Goal: Task Accomplishment & Management: Manage account settings

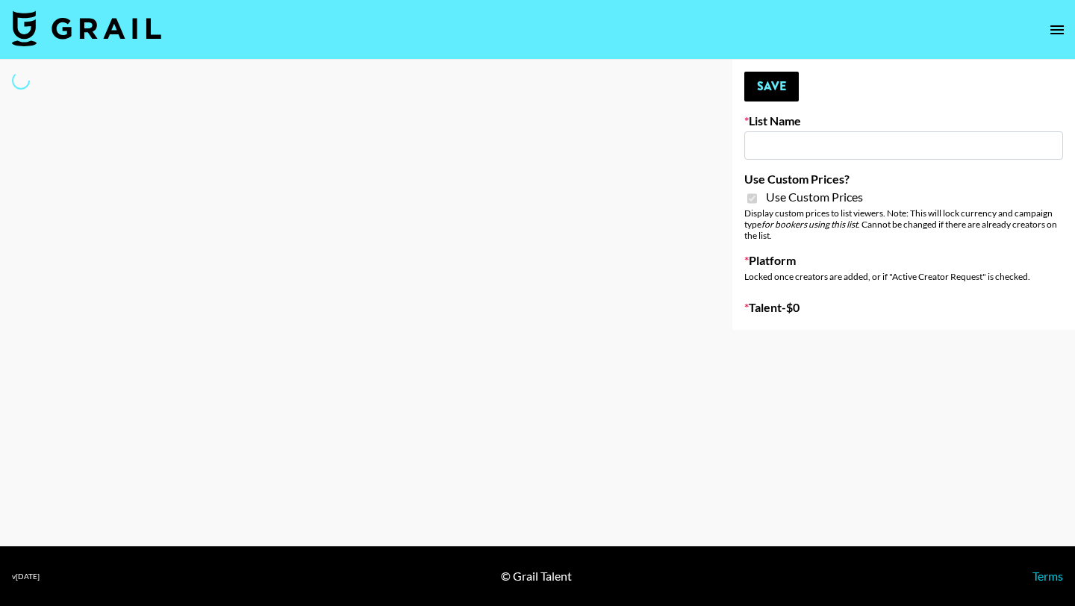
type input "bigkitty"
checkbox input "true"
select select "Brand"
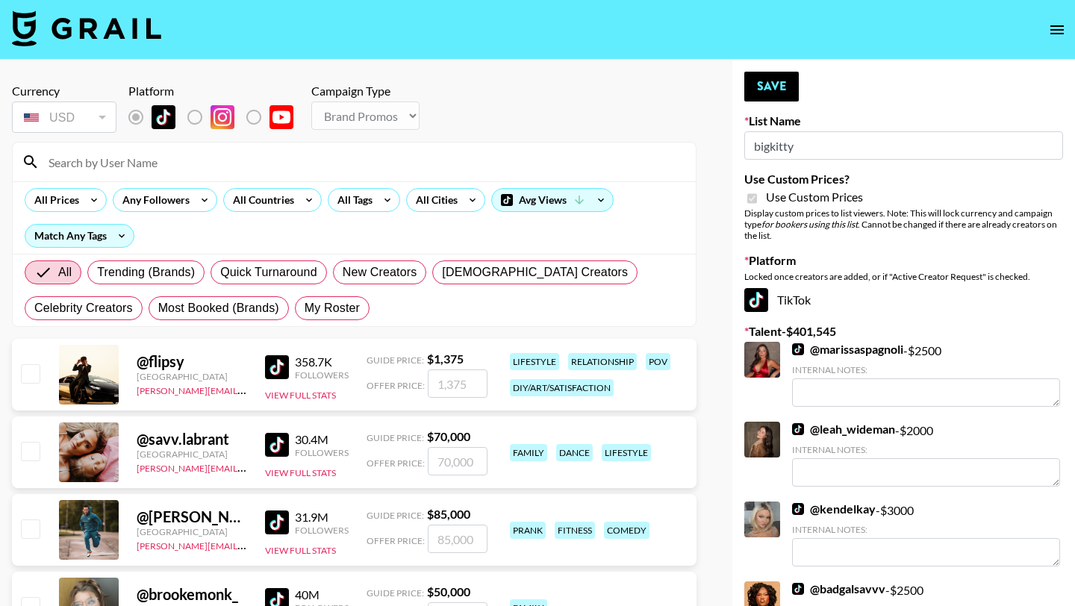
click at [162, 163] on input at bounding box center [363, 162] width 647 height 24
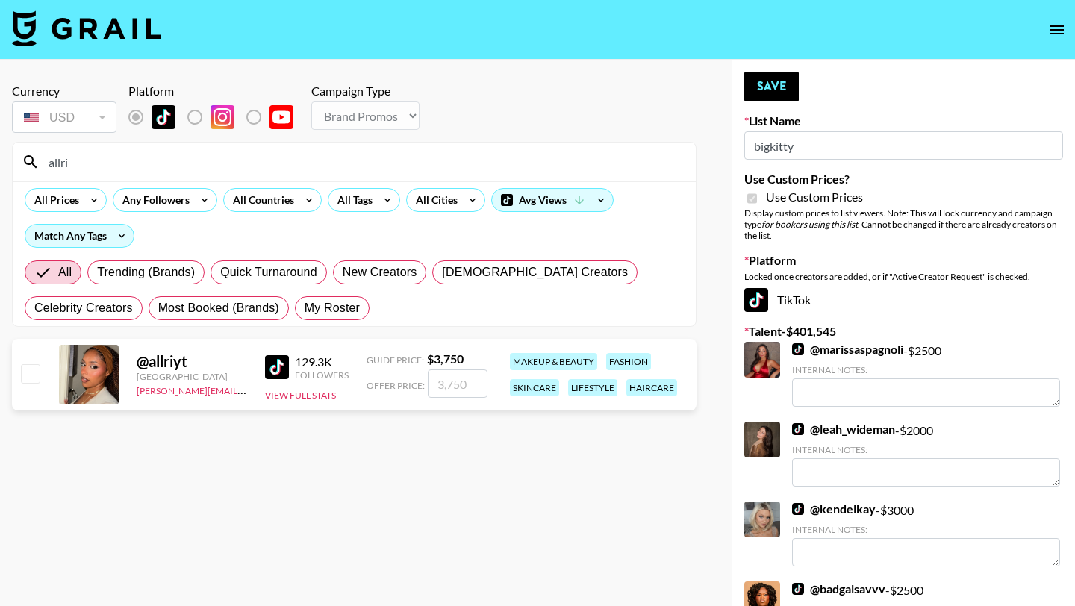
type input "allri"
click at [23, 364] on input "checkbox" at bounding box center [30, 373] width 18 height 18
checkbox input "true"
type input "3750"
click at [763, 88] on button "Save" at bounding box center [772, 87] width 55 height 30
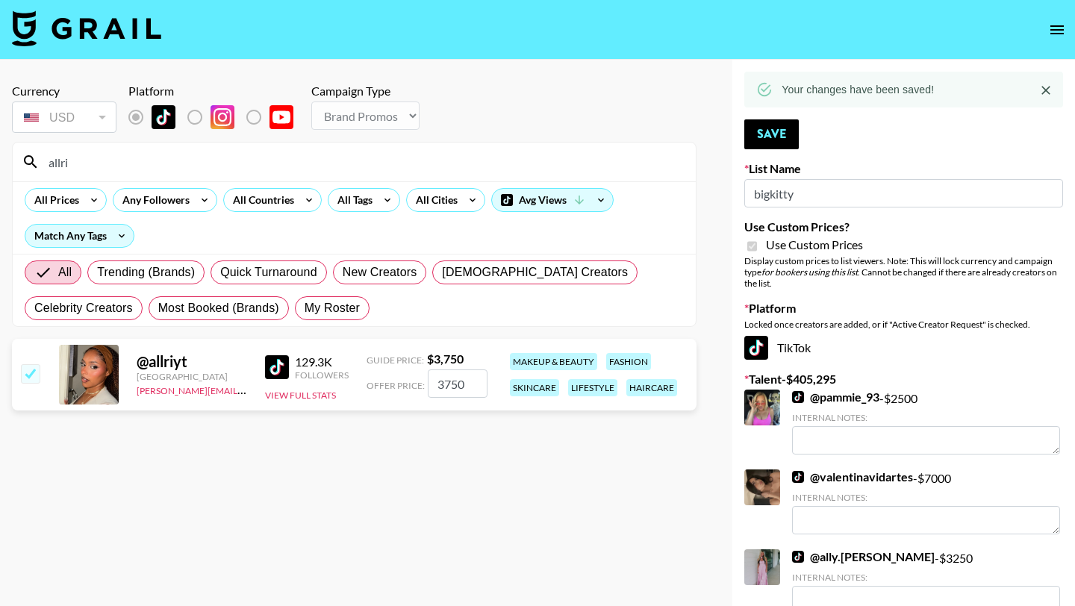
drag, startPoint x: 106, startPoint y: 161, endPoint x: 40, endPoint y: 160, distance: 66.5
click at [40, 160] on input "allri" at bounding box center [363, 162] width 647 height 24
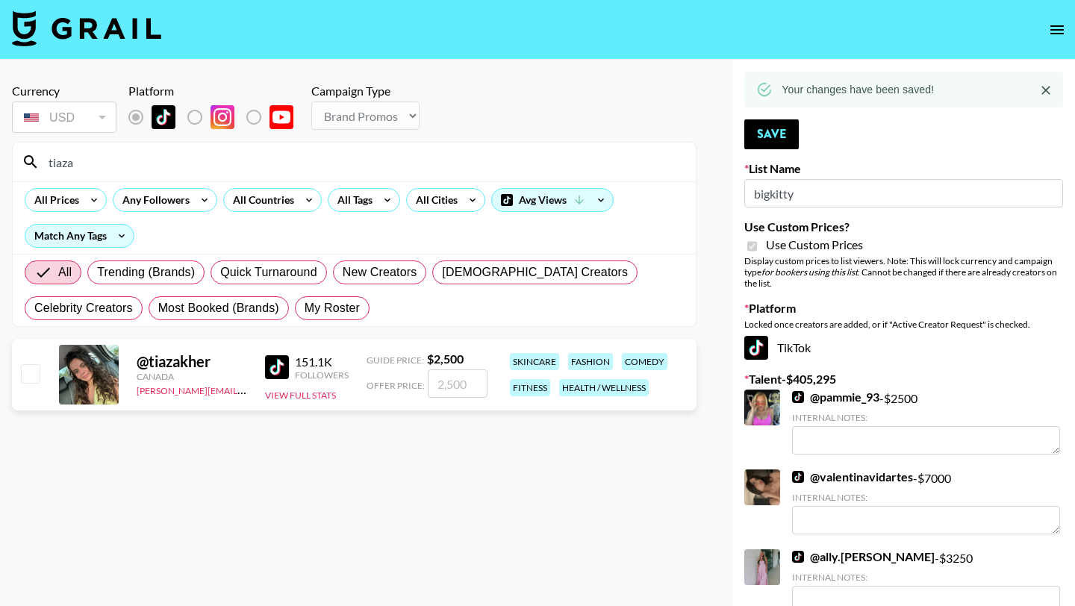
type input "tiaza"
click at [28, 370] on input "checkbox" at bounding box center [30, 373] width 18 height 18
checkbox input "true"
type input "2500"
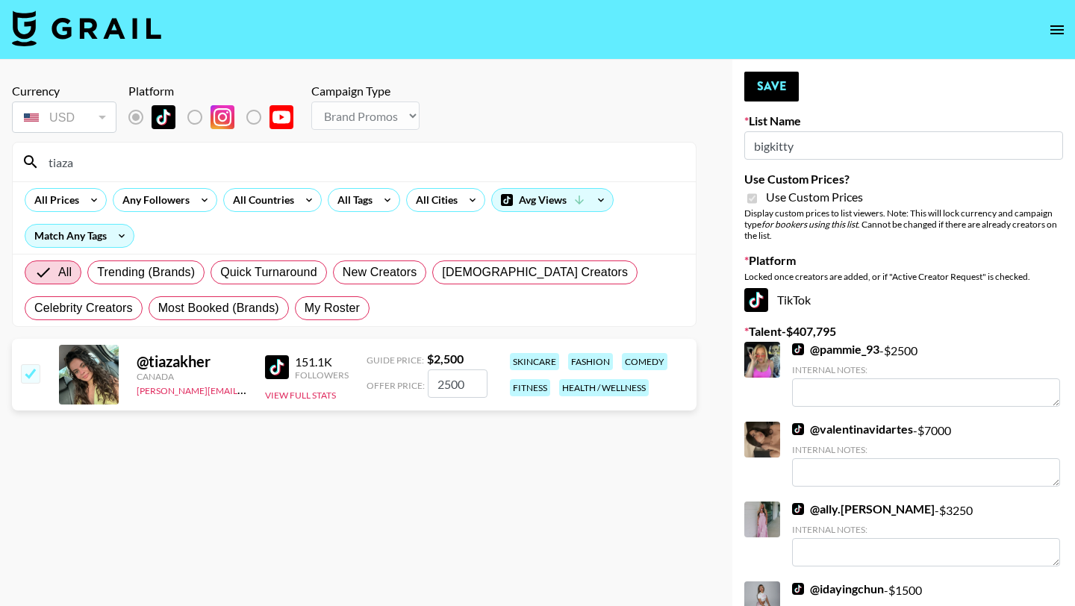
drag, startPoint x: 106, startPoint y: 163, endPoint x: 39, endPoint y: 161, distance: 67.2
click at [40, 161] on input "tiaza" at bounding box center [363, 162] width 647 height 24
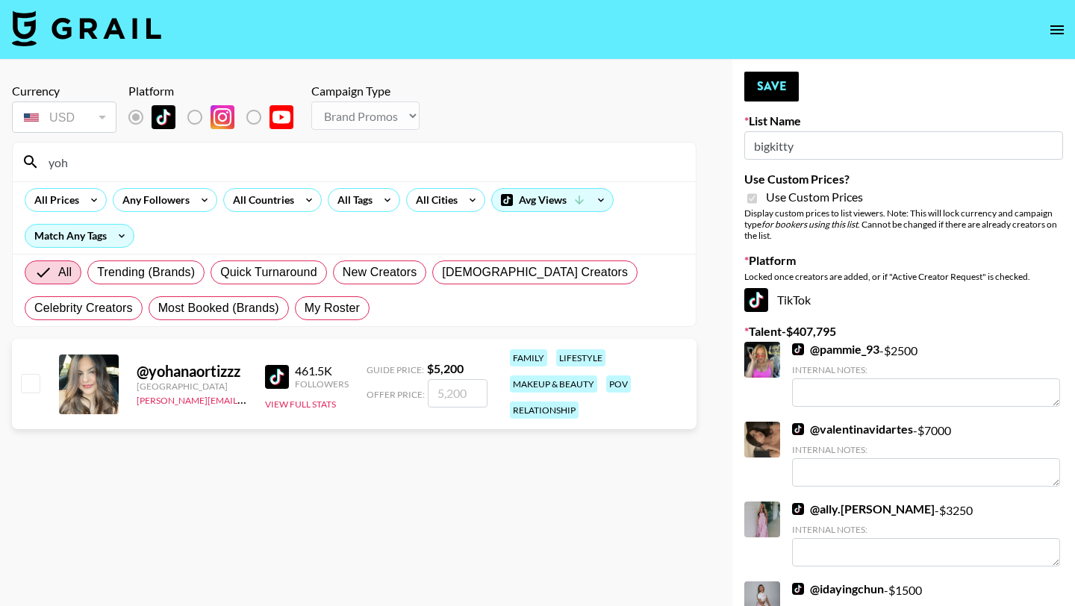
type input "yoh"
click at [40, 370] on div "@ yohanaortizzz United States juliana.moreno@grail-talent.com 461.5K Followers …" at bounding box center [354, 384] width 685 height 90
click at [32, 376] on input "checkbox" at bounding box center [30, 383] width 18 height 18
checkbox input "true"
type input "5200"
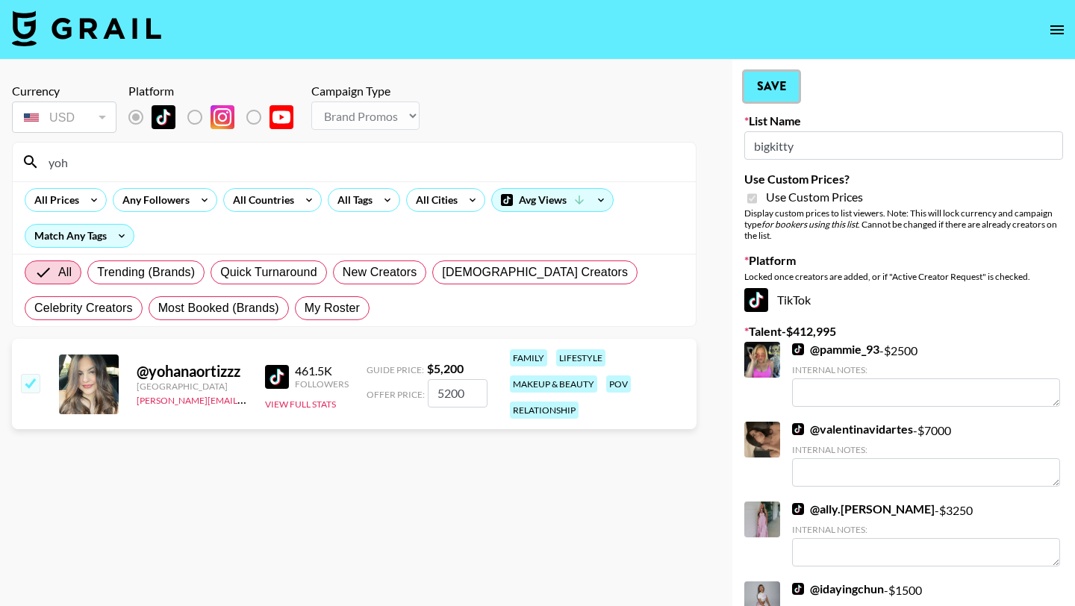
click at [768, 93] on button "Save" at bounding box center [772, 87] width 55 height 30
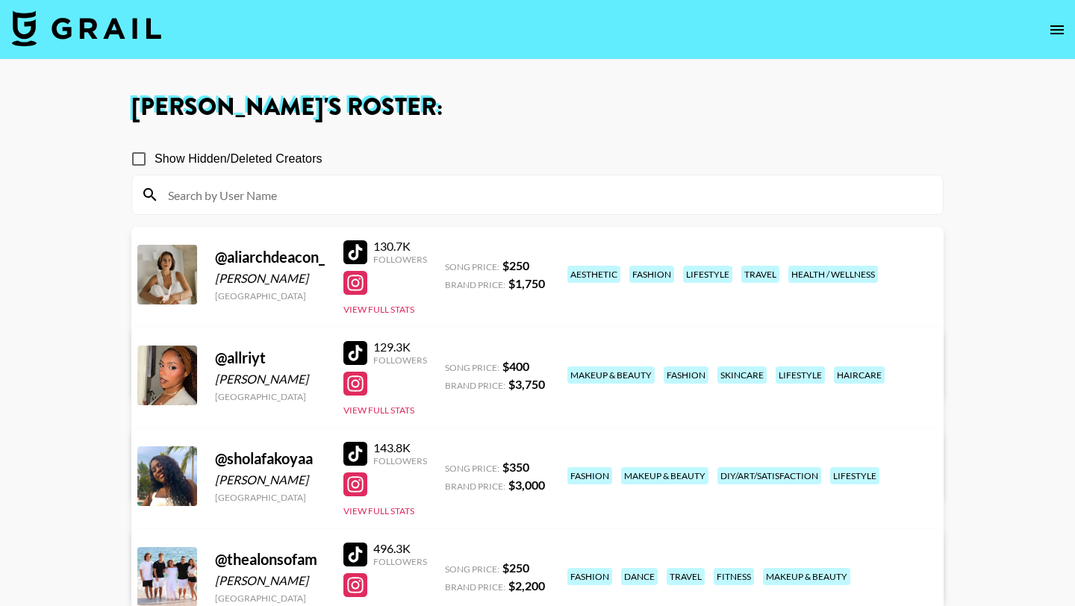
scroll to position [422, 0]
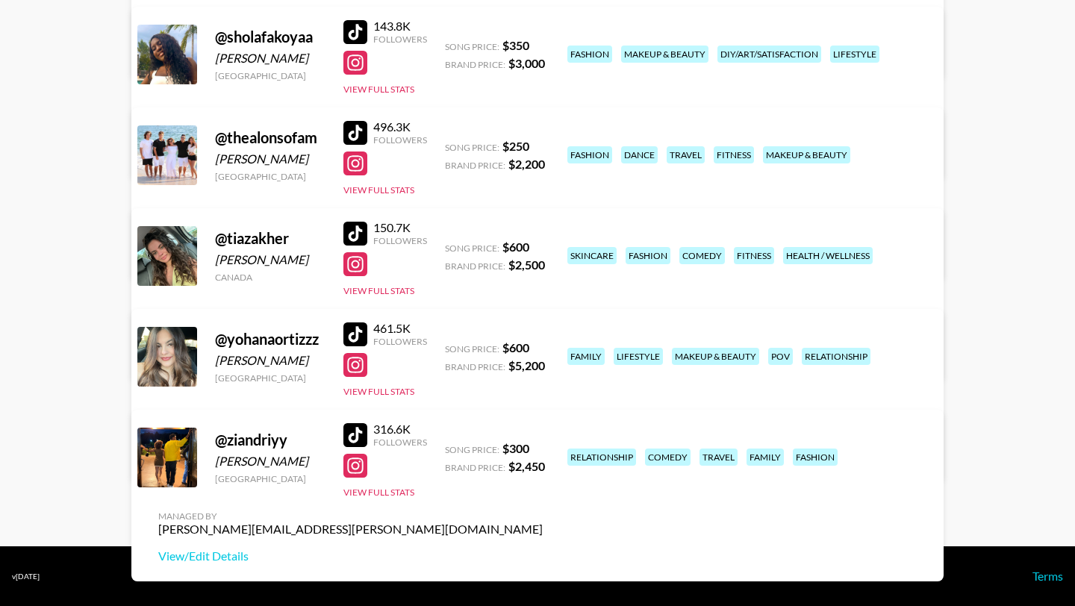
click at [357, 330] on div at bounding box center [356, 335] width 24 height 24
